Goal: Task Accomplishment & Management: Use online tool/utility

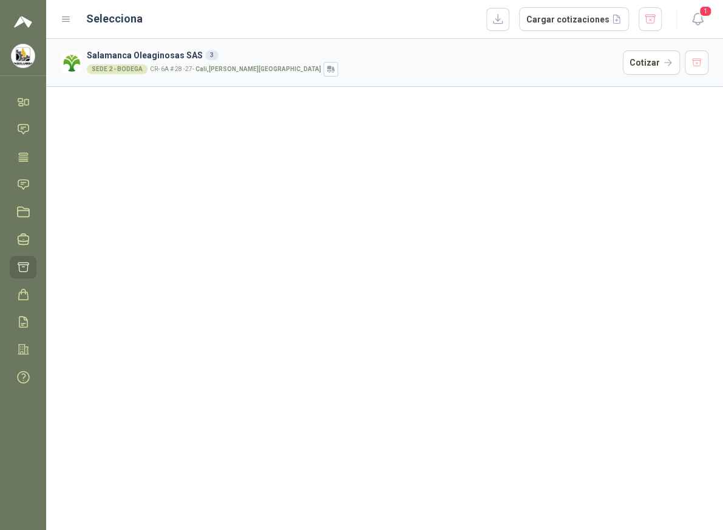
click at [427, 60] on h3 "Salamanca Oleaginosas SAS 3" at bounding box center [352, 55] width 531 height 13
click at [643, 64] on button "Cotizar" at bounding box center [651, 62] width 57 height 24
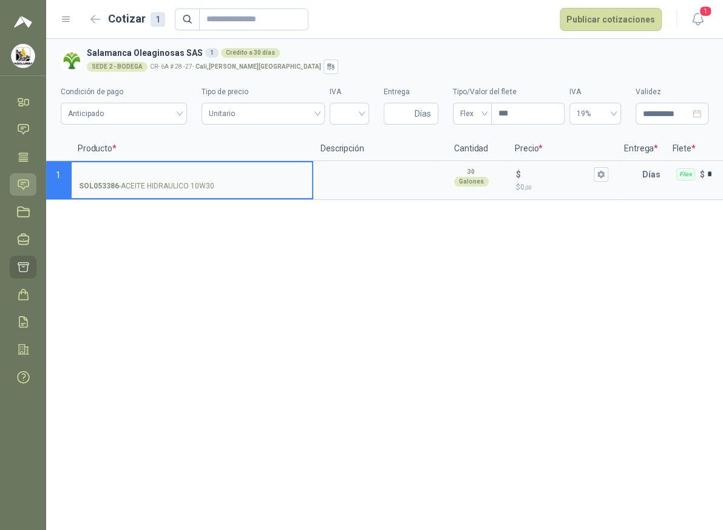
click at [29, 179] on icon at bounding box center [23, 184] width 13 height 13
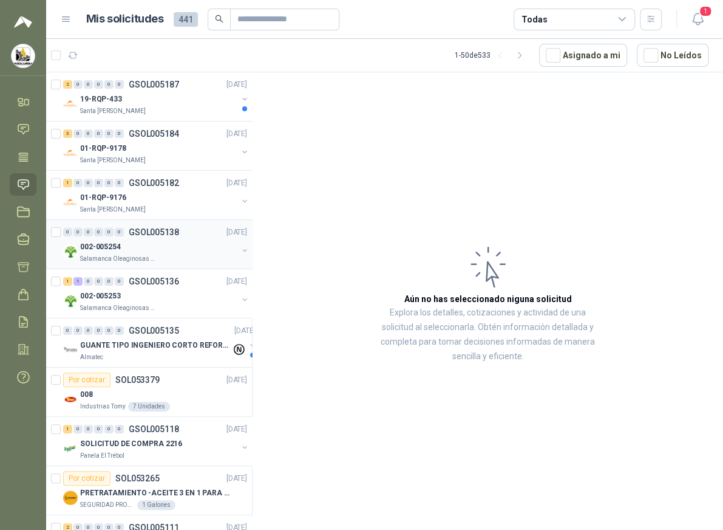
click at [179, 254] on div "Salamanca Oleaginosas SAS" at bounding box center [158, 259] width 157 height 10
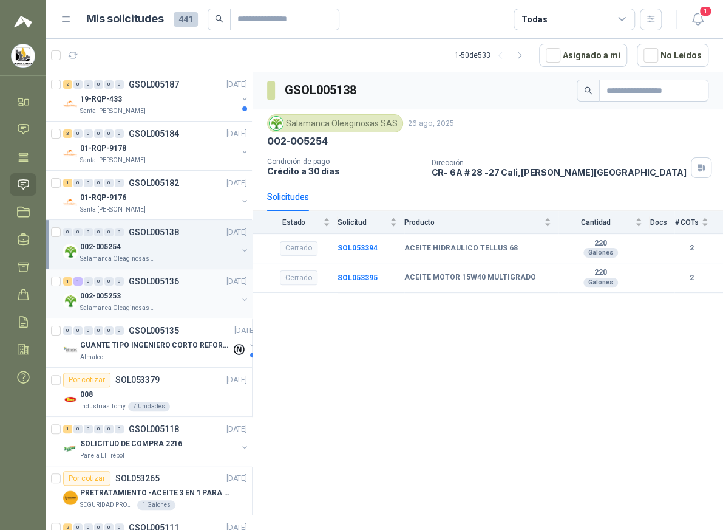
click at [180, 298] on div "002-005253" at bounding box center [158, 295] width 157 height 15
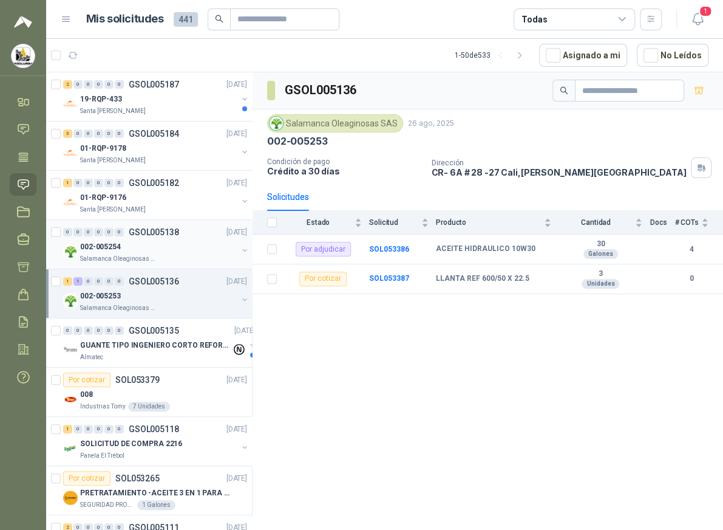
click at [175, 254] on div "Salamanca Oleaginosas SAS" at bounding box center [158, 259] width 157 height 10
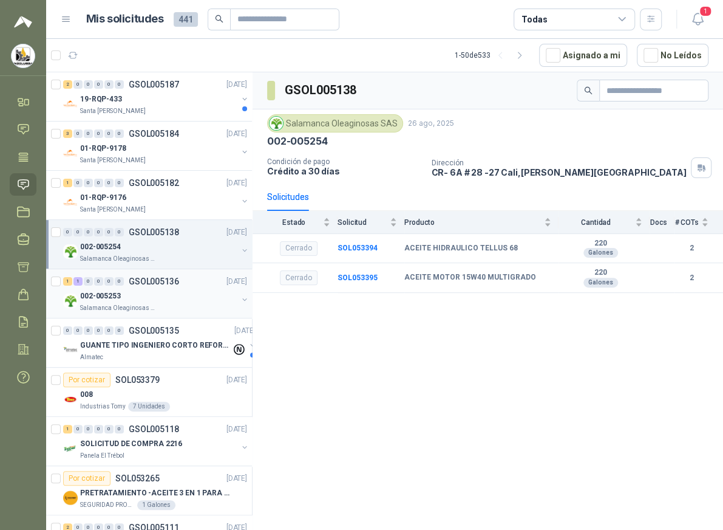
click at [179, 296] on div "002-005253" at bounding box center [158, 295] width 157 height 15
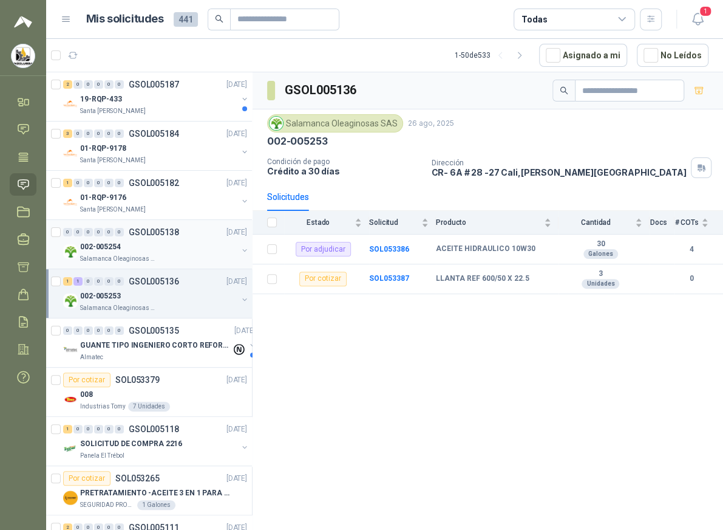
click at [177, 250] on div "002-005254" at bounding box center [158, 246] width 157 height 15
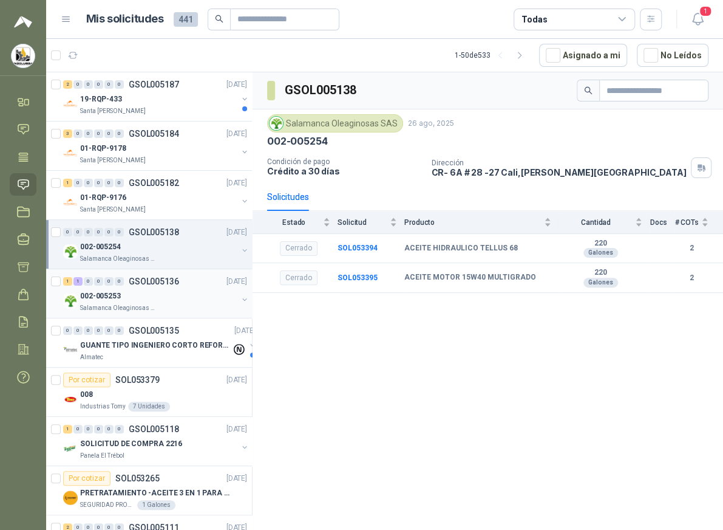
click at [183, 298] on div "002-005253" at bounding box center [158, 295] width 157 height 15
